Goal: Information Seeking & Learning: Learn about a topic

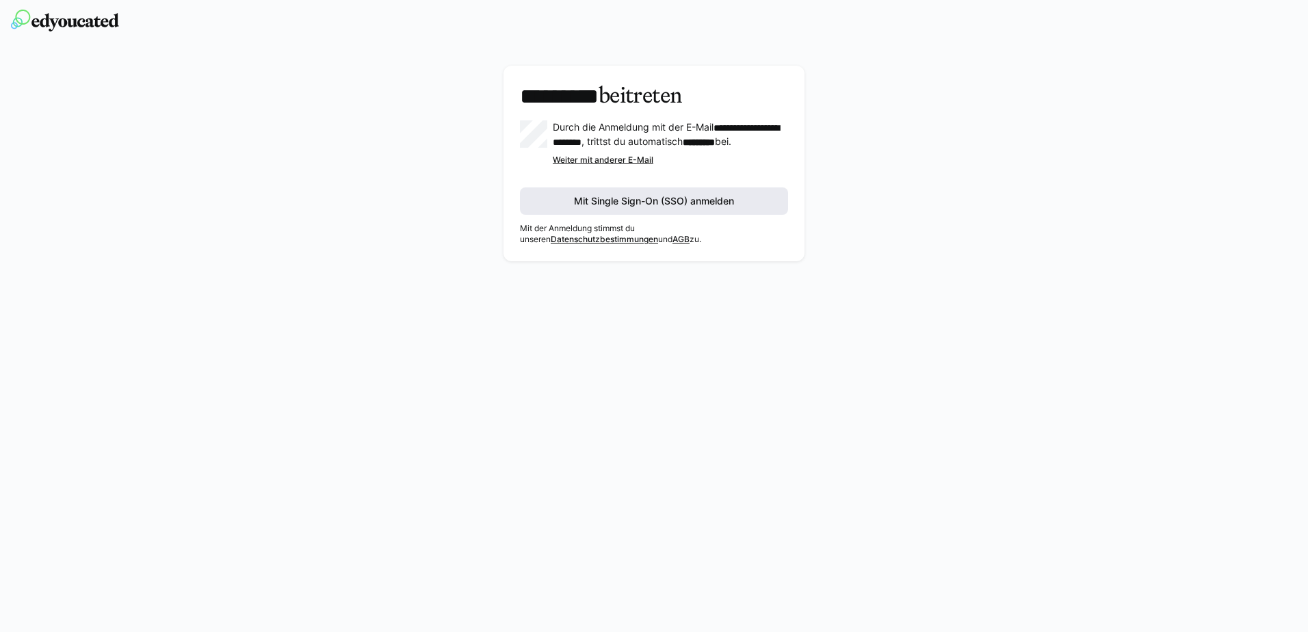
click at [655, 206] on span "Mit Single Sign-On (SSO) anmelden" at bounding box center [654, 201] width 164 height 14
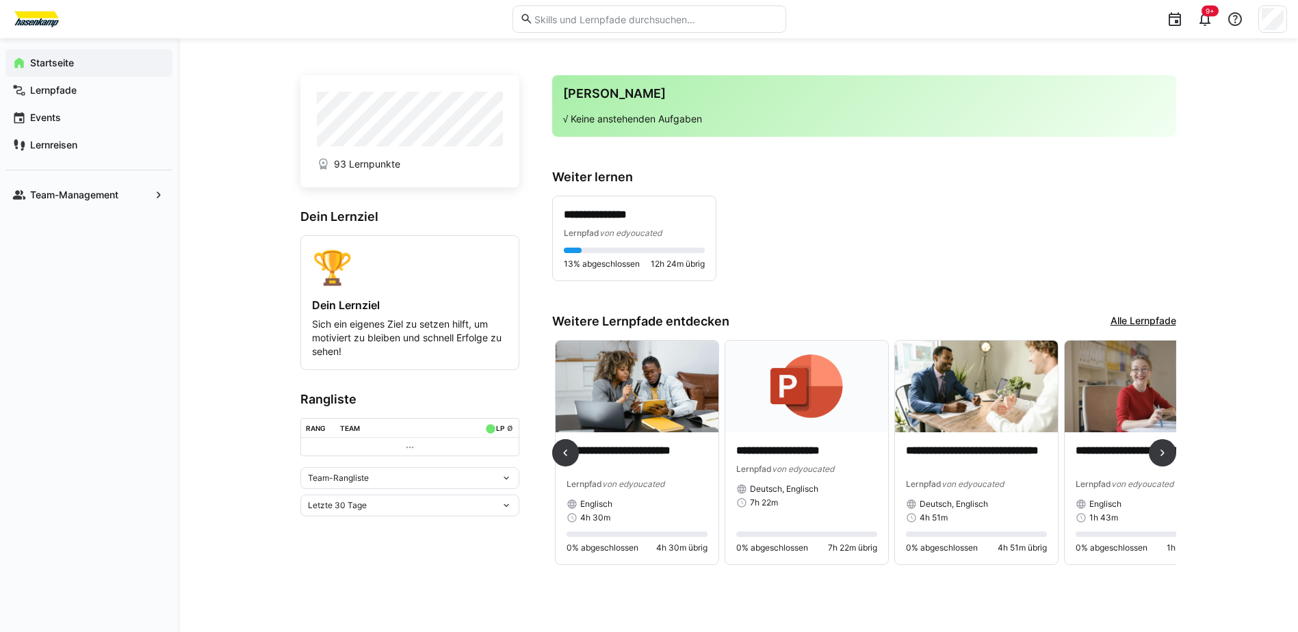
scroll to position [0, 870]
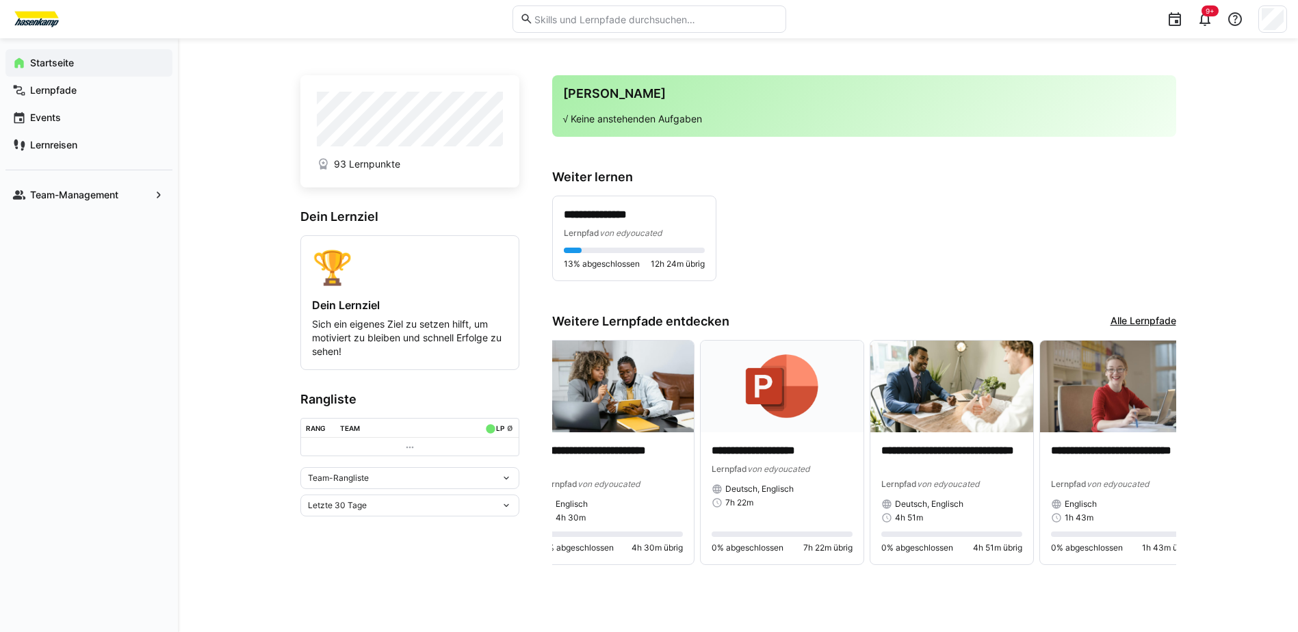
click at [937, 585] on div "**********" at bounding box center [738, 335] width 876 height 528
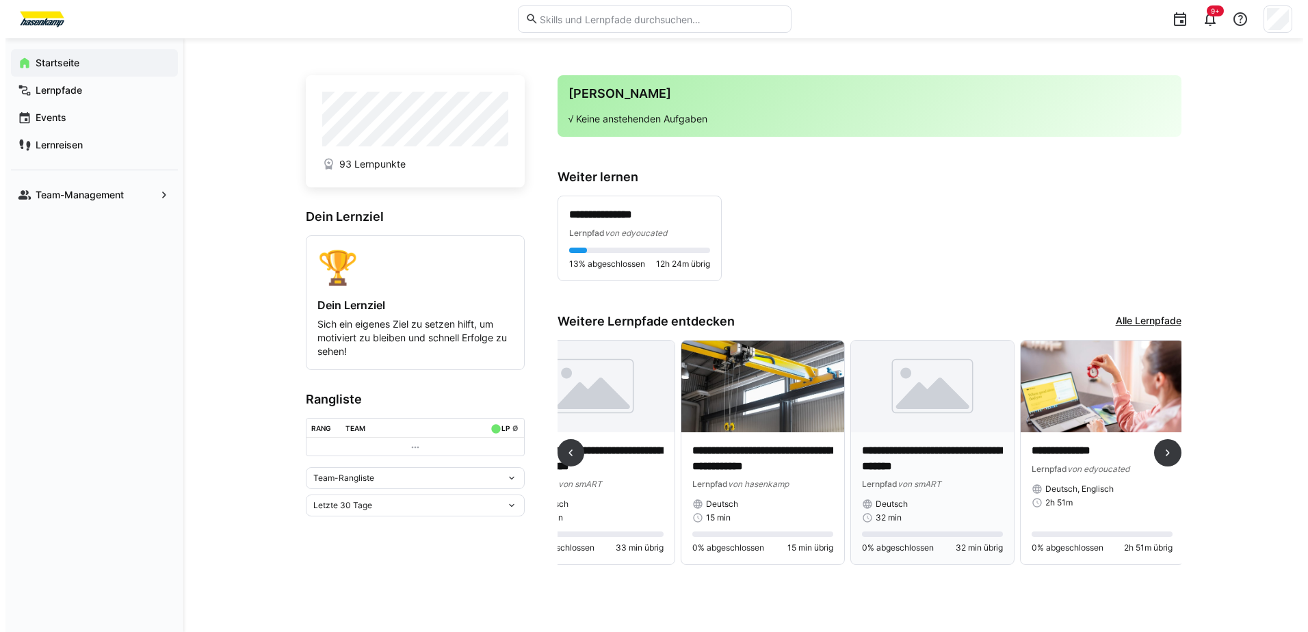
scroll to position [0, 0]
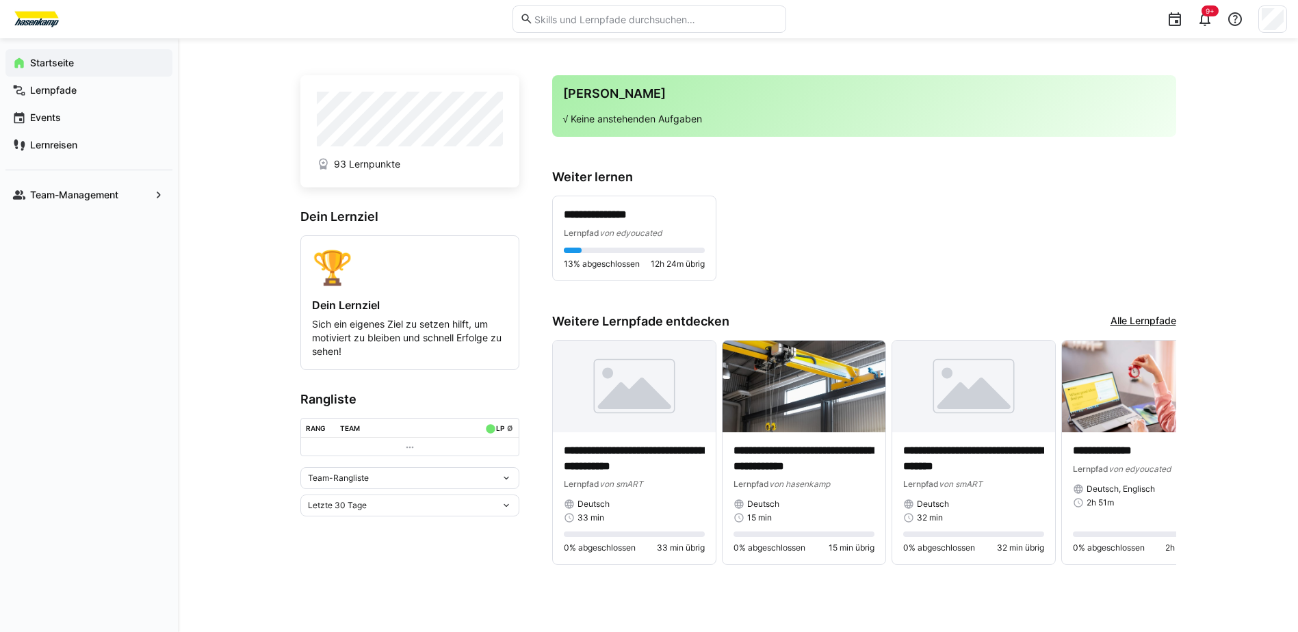
click at [1133, 320] on link "Alle Lernpfade" at bounding box center [1143, 321] width 66 height 15
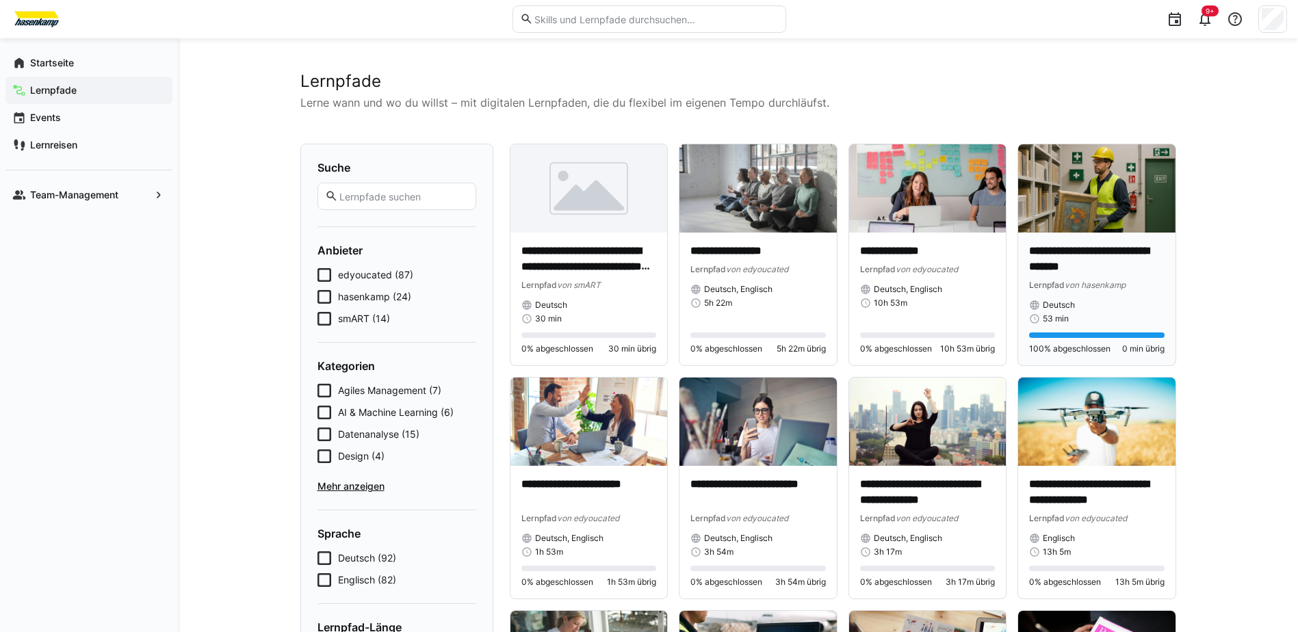
click at [1112, 313] on div "53 min" at bounding box center [1096, 318] width 135 height 11
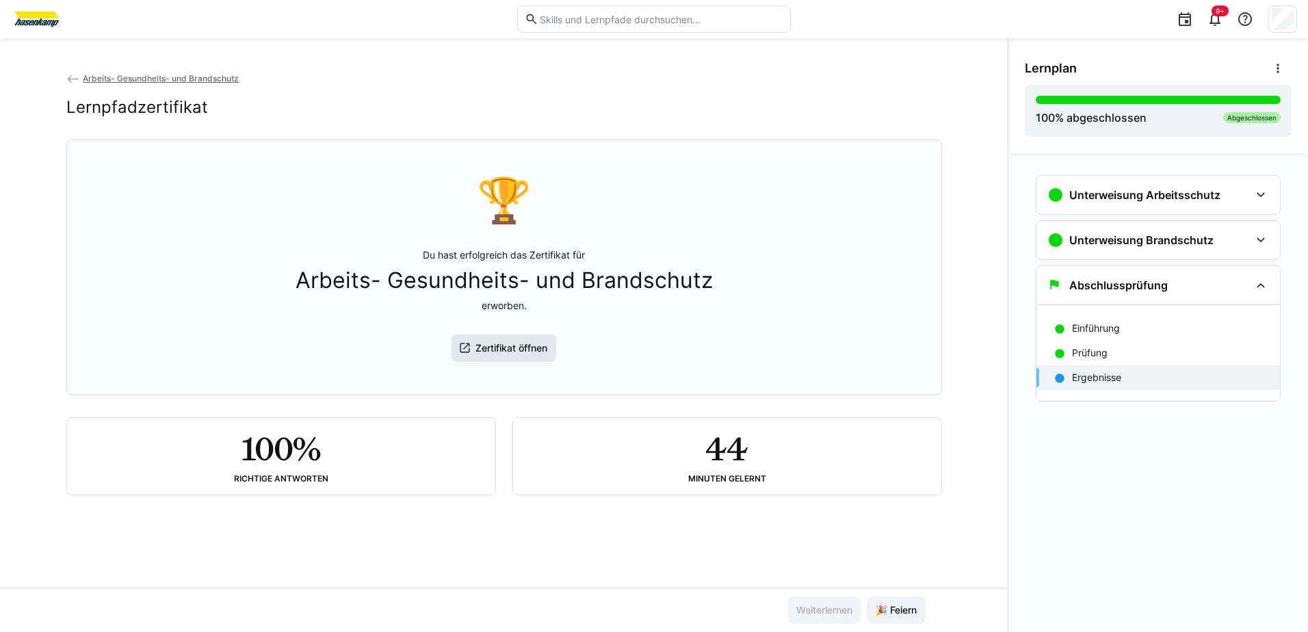
click at [506, 355] on span "Zertifikat öffnen" at bounding box center [511, 348] width 76 height 14
click at [1125, 352] on div "Prüfung" at bounding box center [1170, 353] width 197 height 14
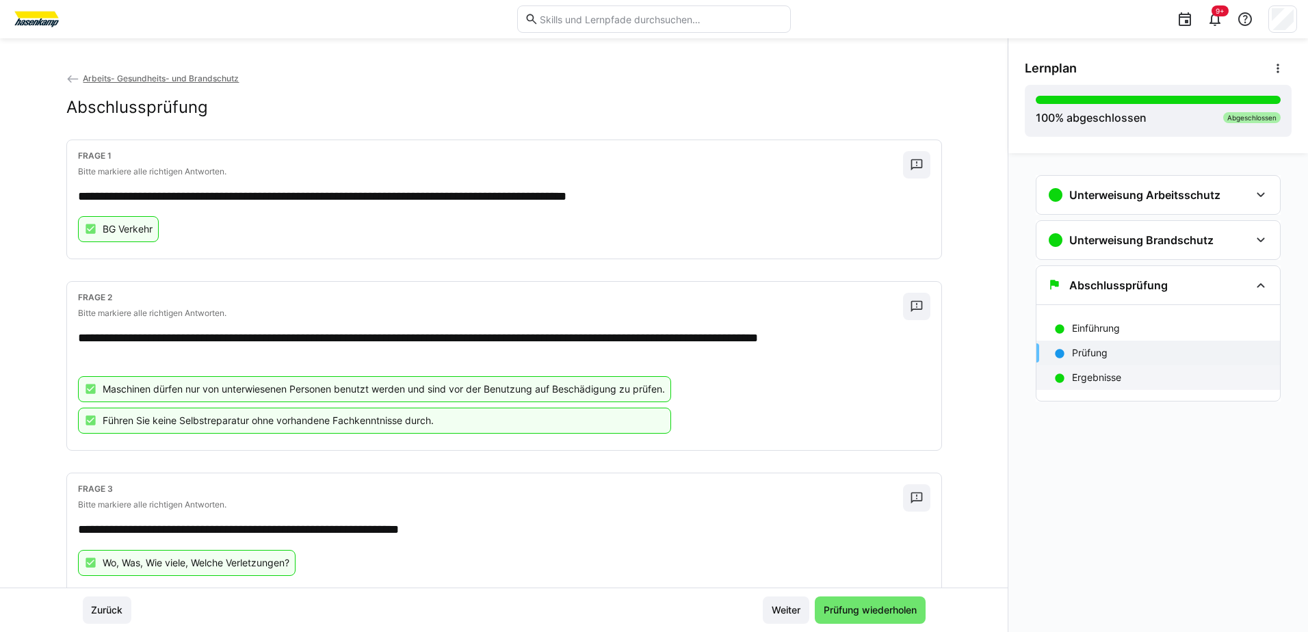
click at [1115, 370] on div "Ergebnisse" at bounding box center [1159, 377] width 244 height 25
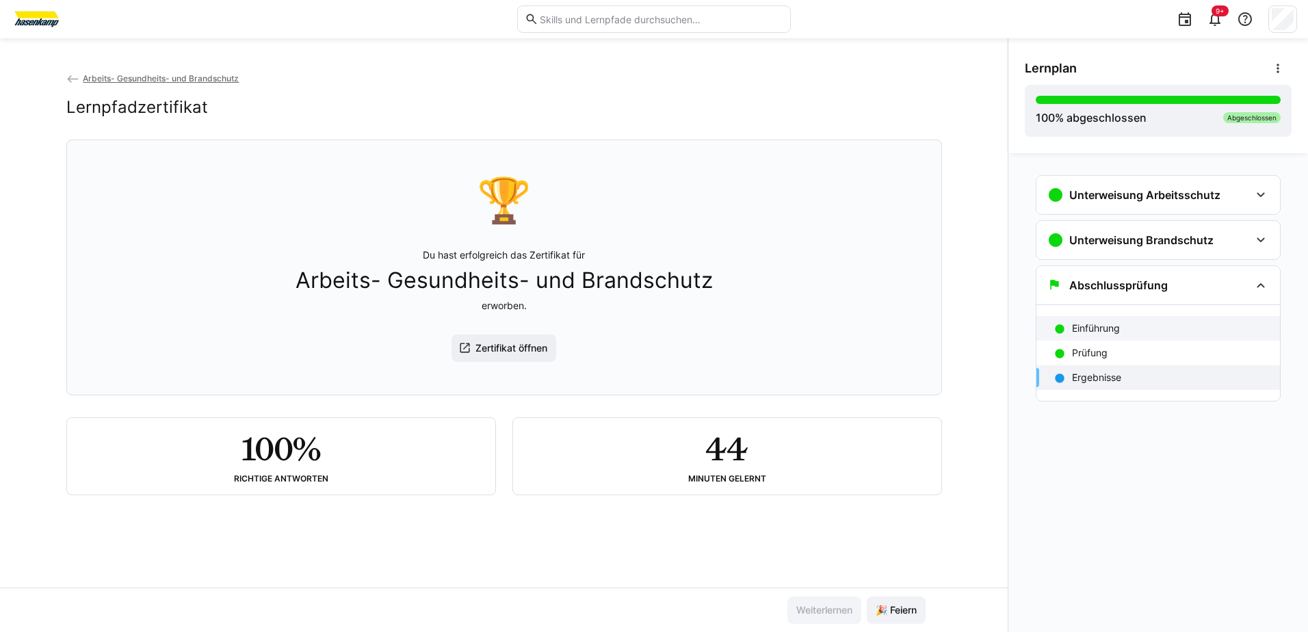
click at [1089, 330] on p "Einführung" at bounding box center [1096, 329] width 48 height 14
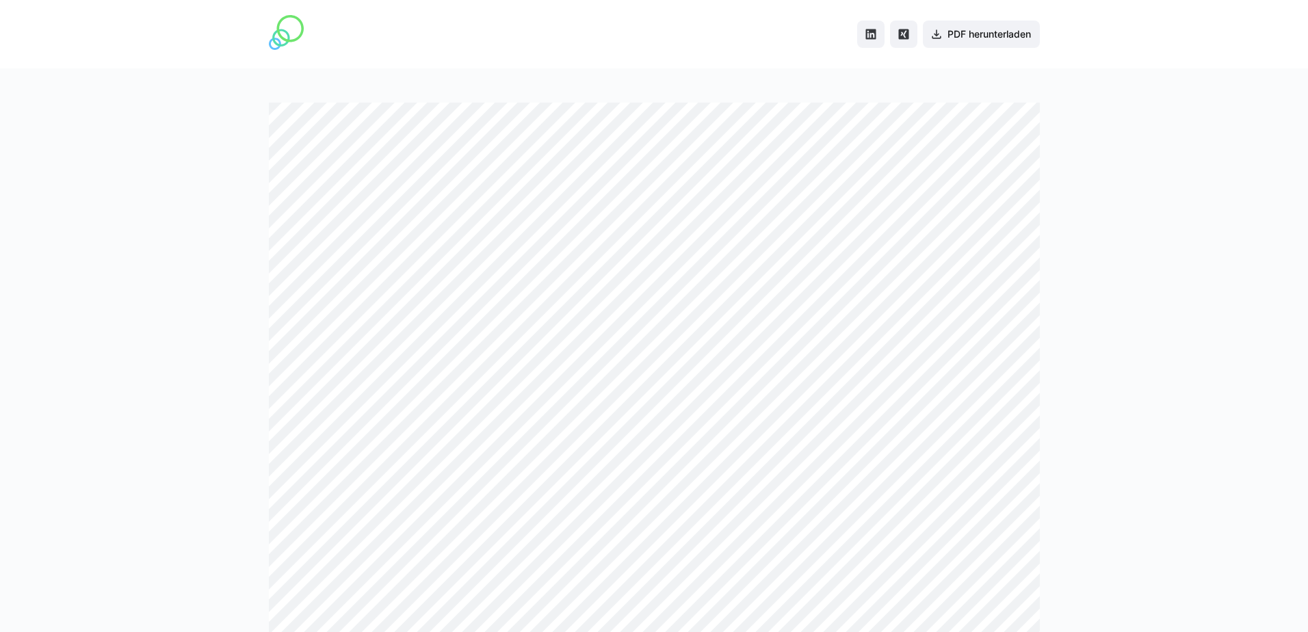
click at [181, 249] on div at bounding box center [654, 350] width 1308 height 564
click at [1125, 308] on div at bounding box center [654, 350] width 1308 height 564
